Goal: Information Seeking & Learning: Learn about a topic

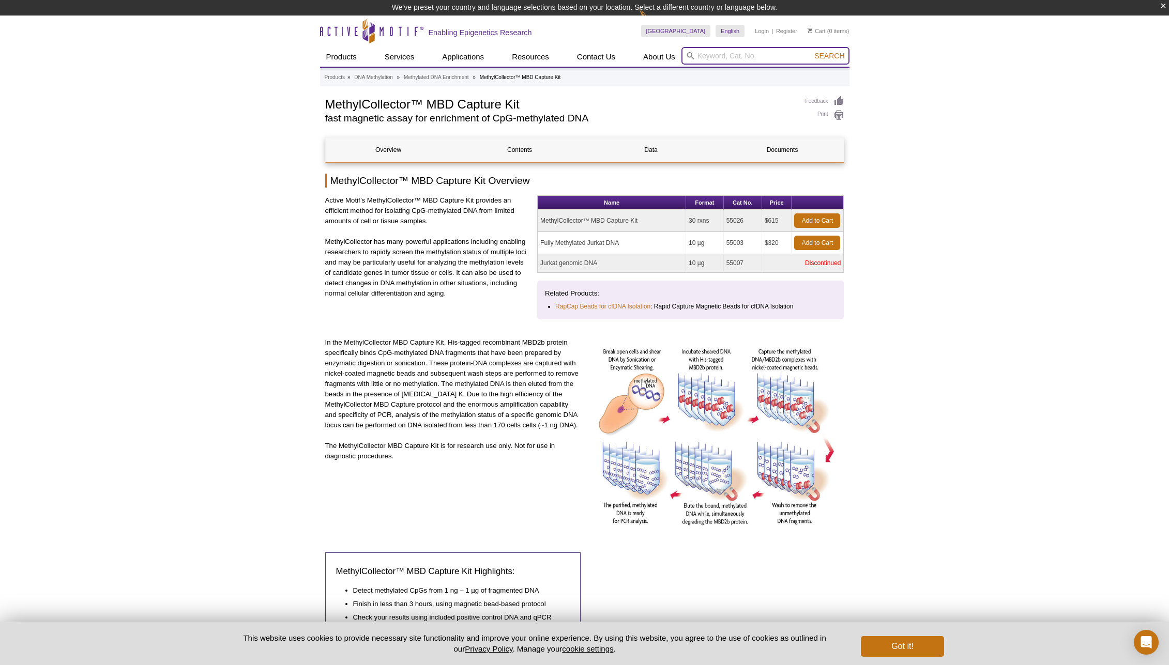
click at [724, 58] on input "search" at bounding box center [765, 56] width 168 height 18
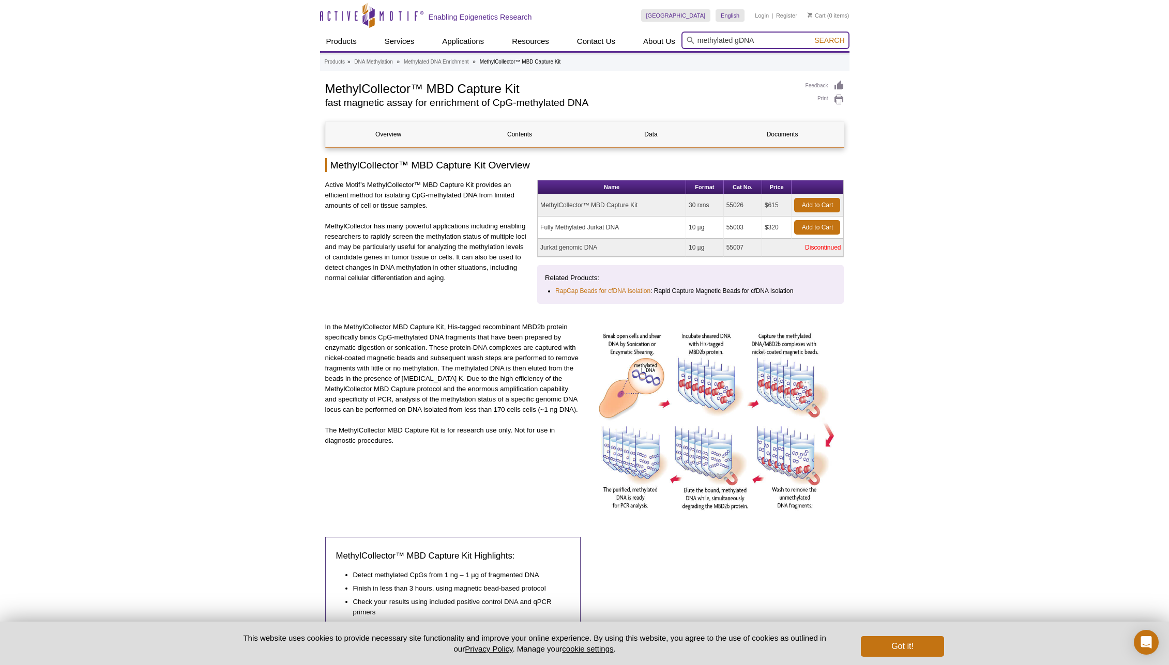
type input "methylated gDNA"
click at [811, 36] on button "Search" at bounding box center [829, 40] width 36 height 9
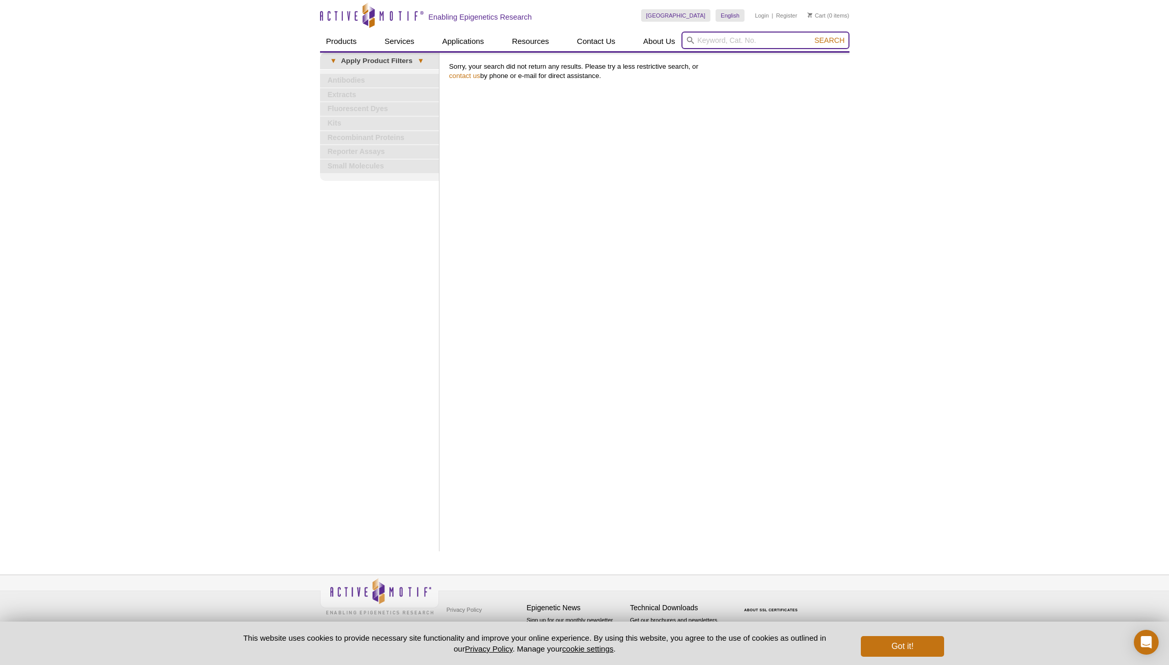
click at [716, 35] on input "search" at bounding box center [765, 41] width 168 height 18
type input "methylated dna"
click at [811, 36] on button "Search" at bounding box center [829, 40] width 36 height 9
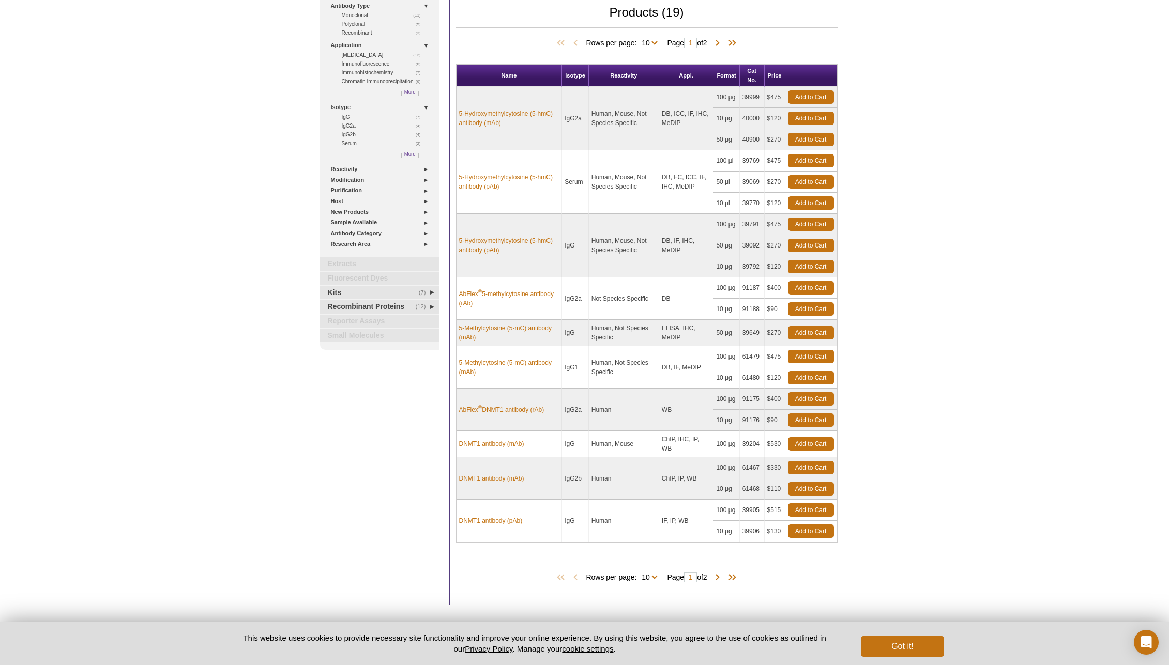
scroll to position [142, 0]
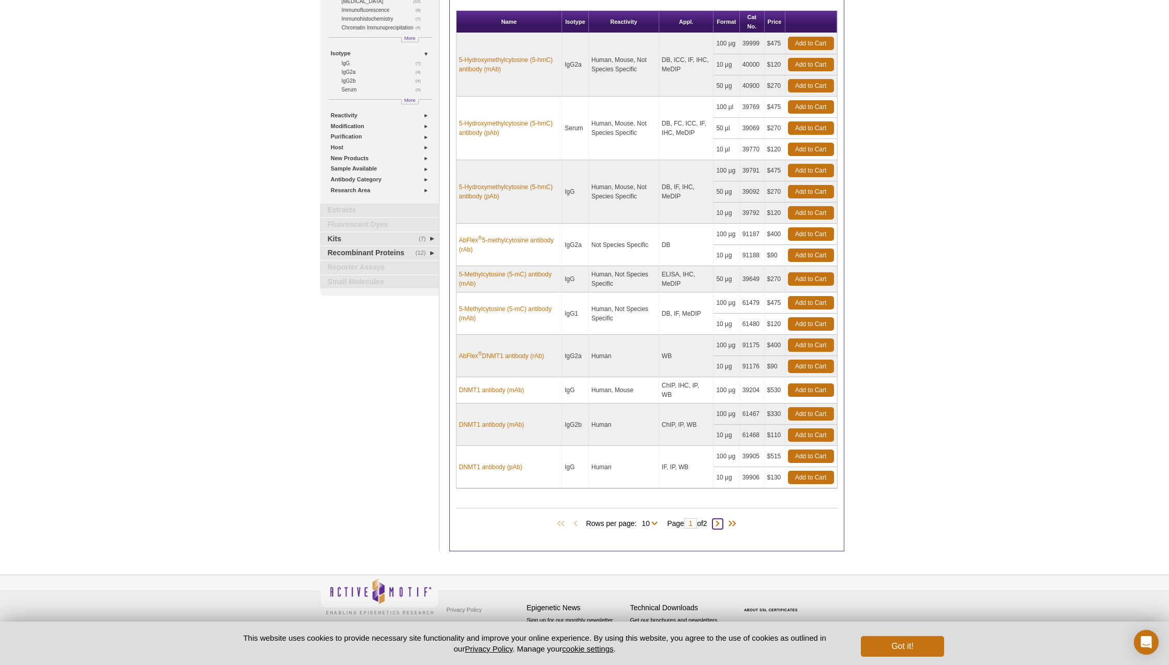
click at [721, 521] on span at bounding box center [717, 524] width 10 height 10
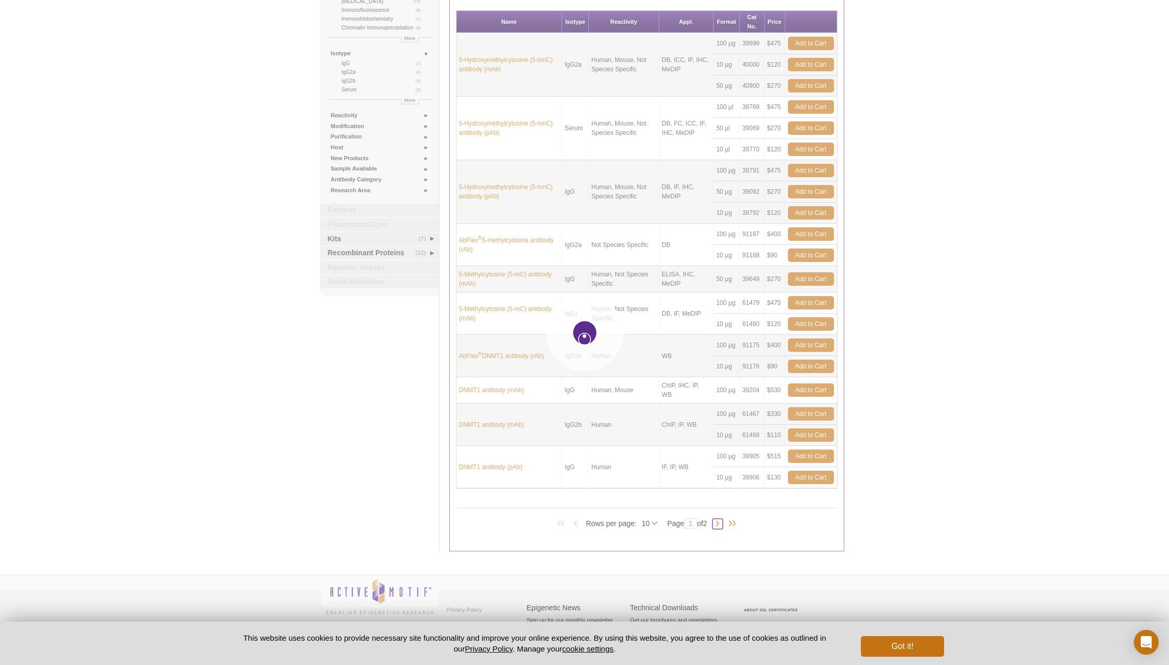
type input "2"
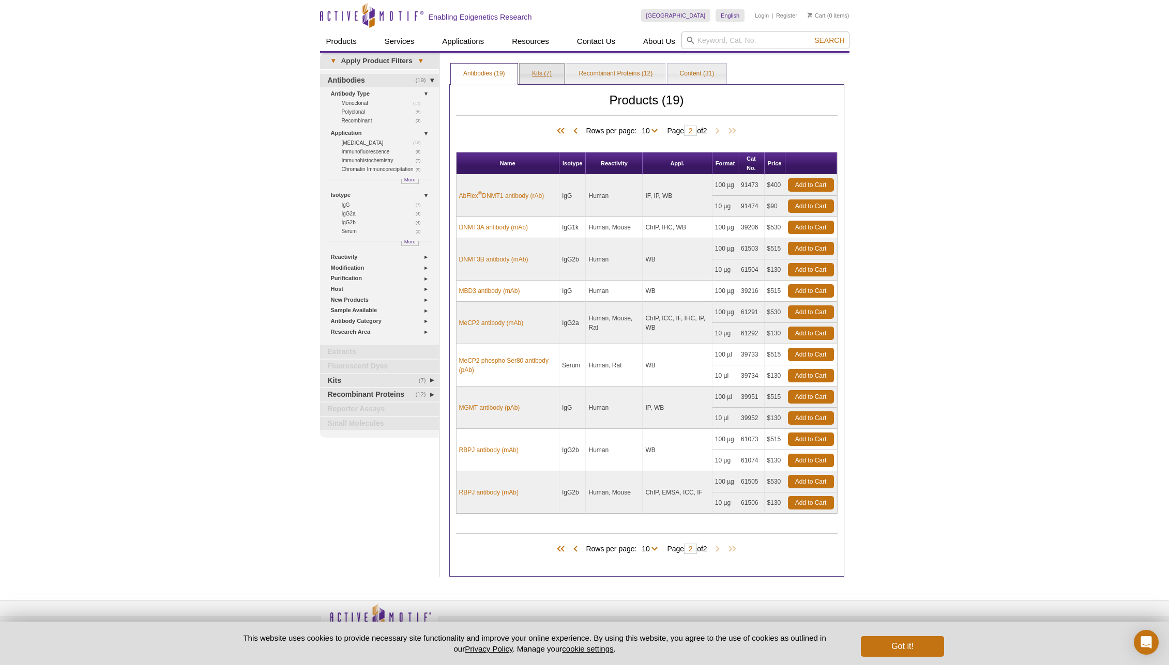
click at [538, 73] on link "Kits (7)" at bounding box center [542, 74] width 44 height 21
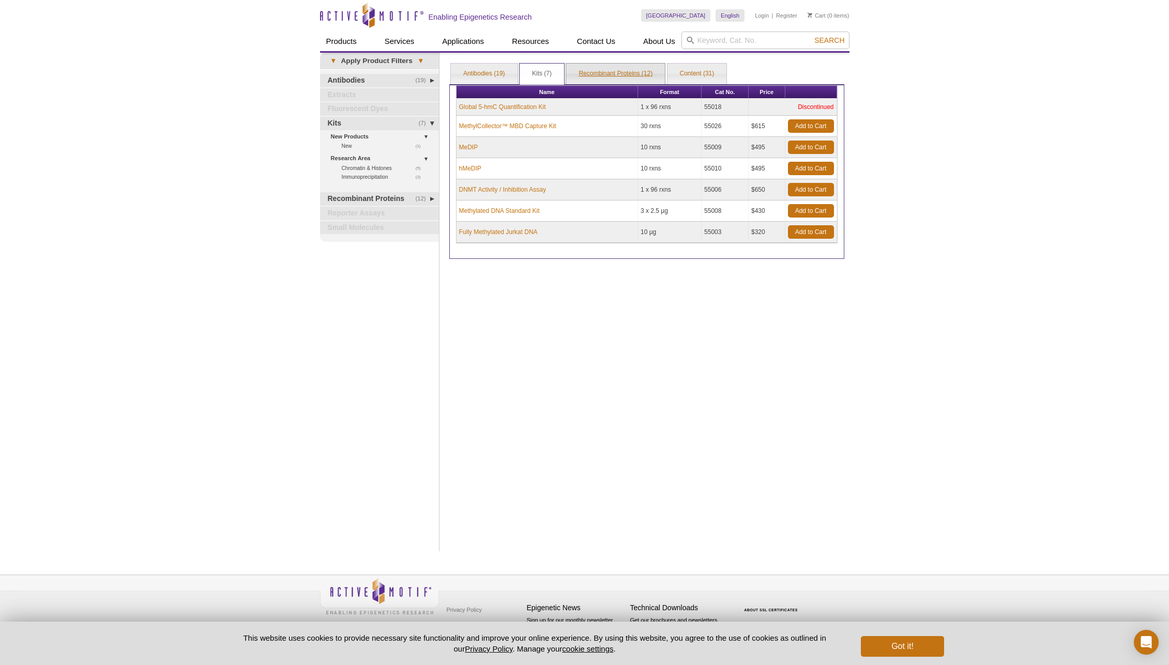
click at [598, 74] on link "Recombinant Proteins (12)" at bounding box center [615, 74] width 99 height 21
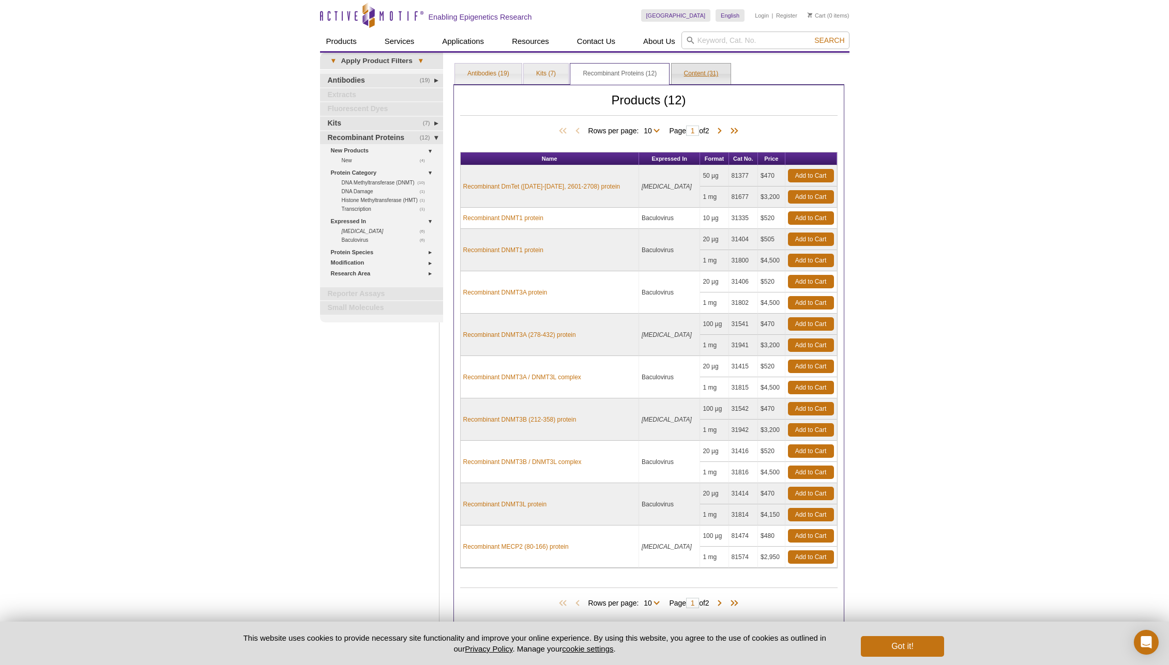
click at [690, 78] on link "Content (31)" at bounding box center [701, 74] width 59 height 21
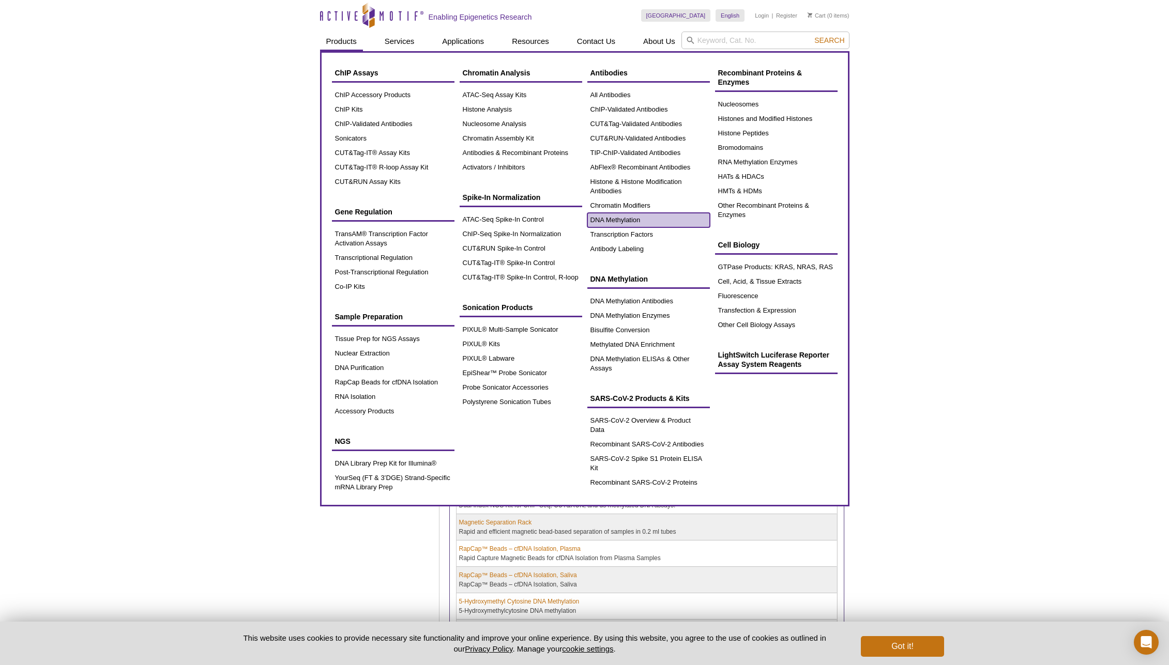
click at [624, 219] on link "DNA Methylation" at bounding box center [648, 220] width 123 height 14
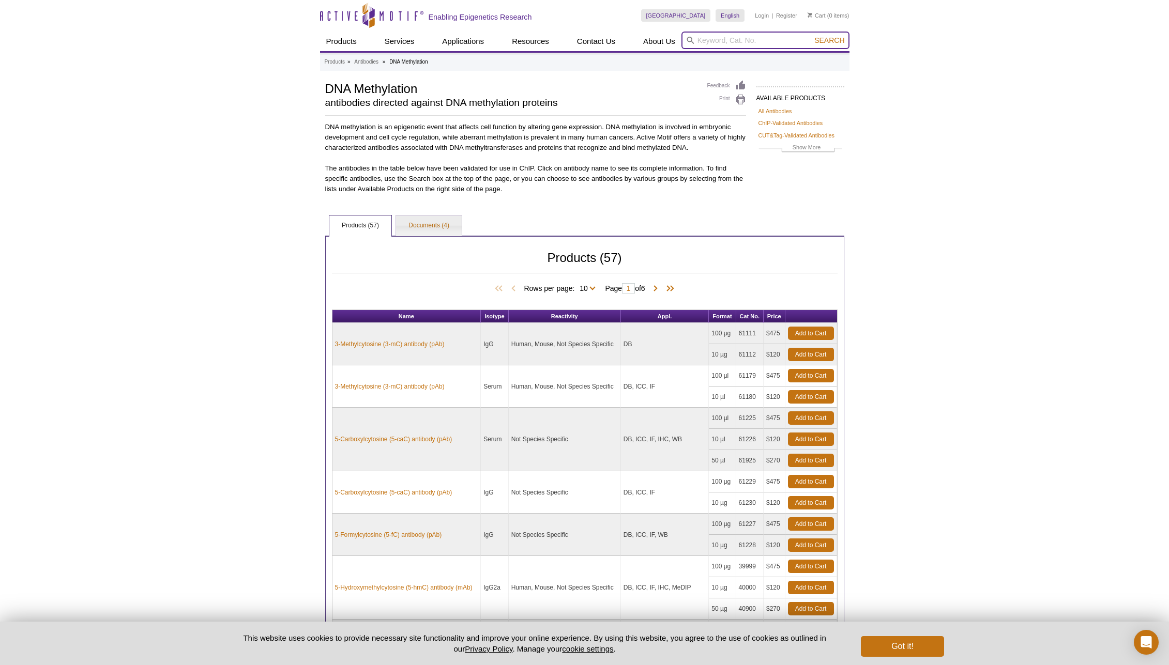
click at [708, 36] on input "search" at bounding box center [765, 41] width 168 height 18
click at [811, 36] on button "Search" at bounding box center [829, 40] width 36 height 9
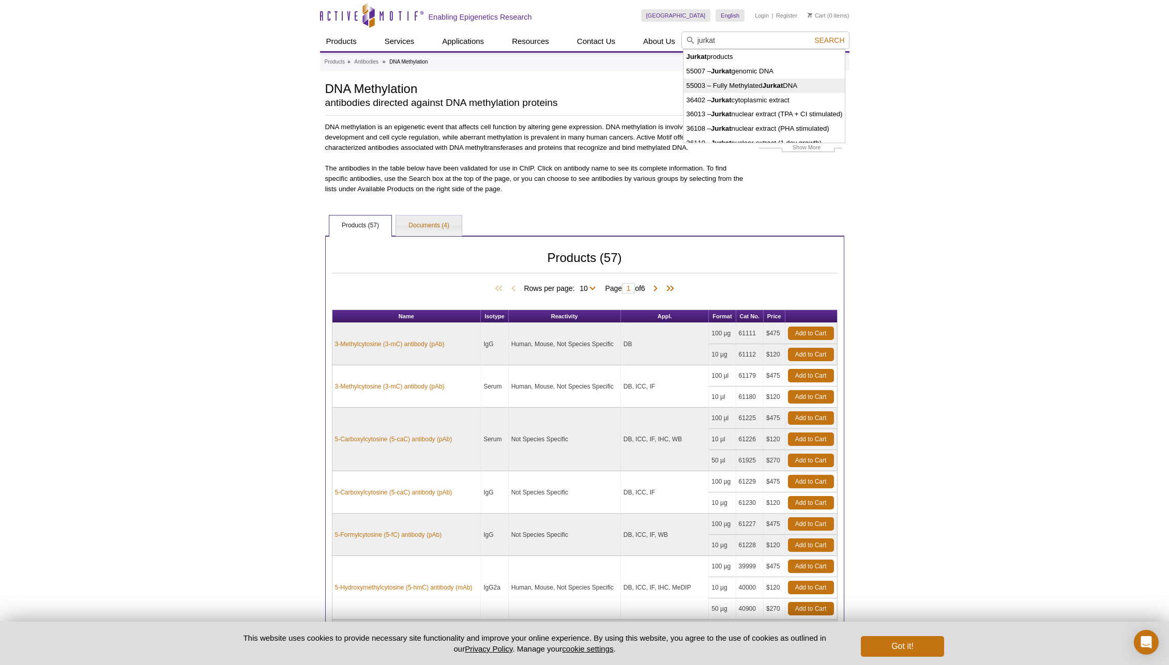
click at [748, 86] on li "55003 – Fully Methylated Jurkat DNA" at bounding box center [763, 86] width 161 height 14
type input "55003 – Fully Methylated Jurkat DNA"
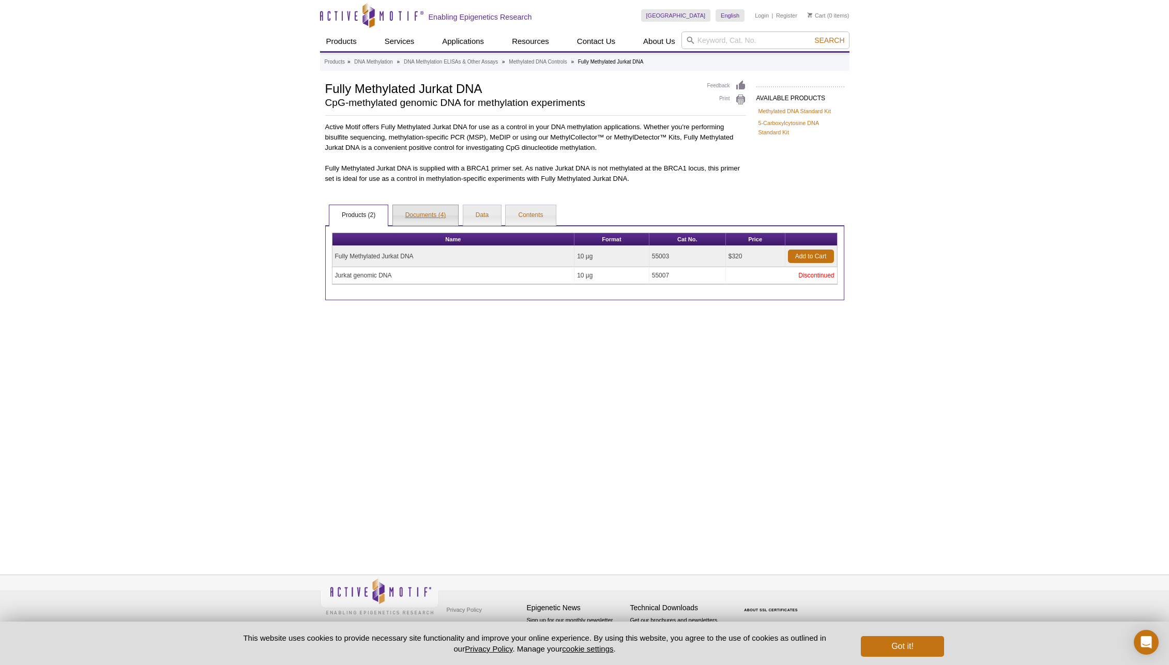
click at [430, 207] on link "Documents (4)" at bounding box center [426, 215] width 66 height 21
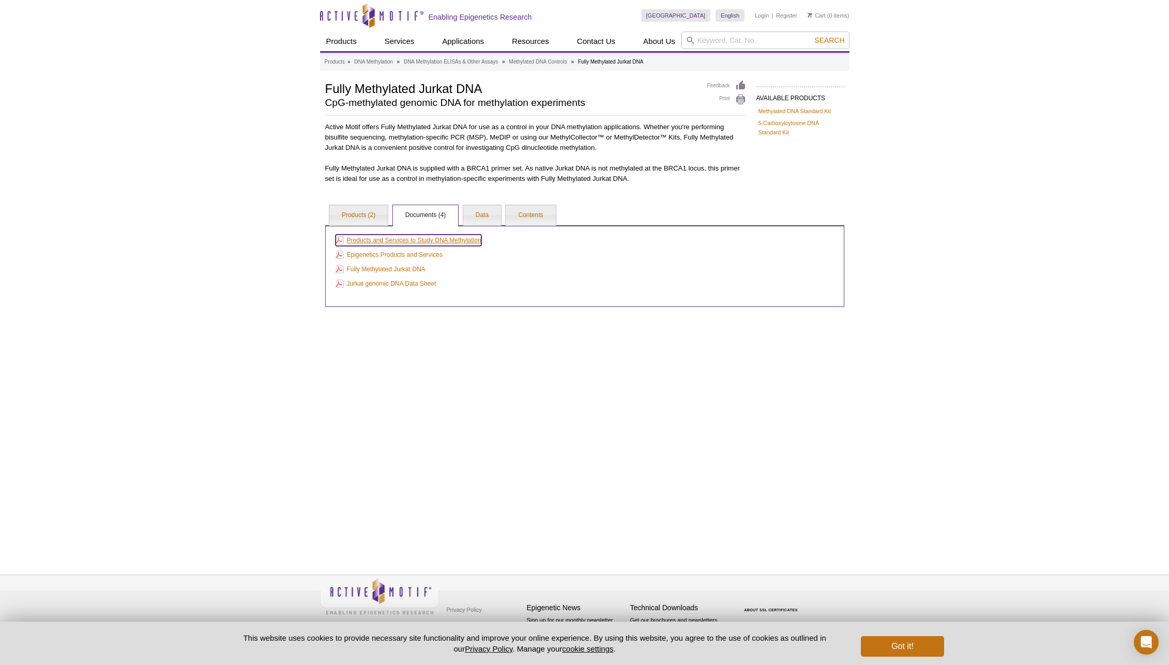
click at [455, 240] on link "Products and Services to Study DNA Methylation" at bounding box center [409, 240] width 146 height 11
click at [1044, 315] on div "Active Motif Logo Enabling Epigenetics Research 0 Search Skip to content Active…" at bounding box center [584, 332] width 1169 height 665
